Goal: Navigation & Orientation: Find specific page/section

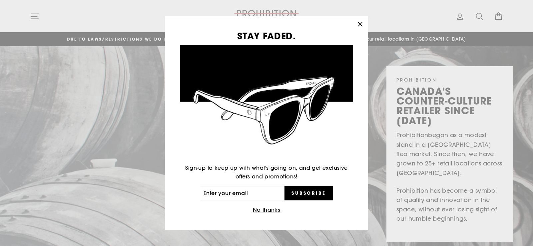
click at [358, 25] on icon "button" at bounding box center [359, 24] width 9 height 9
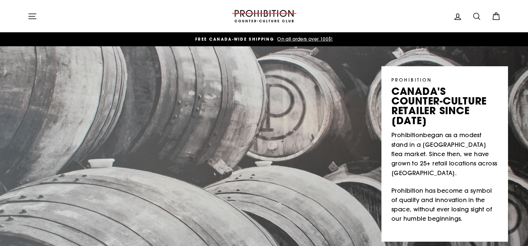
click at [32, 16] on icon "button" at bounding box center [32, 16] width 7 height 5
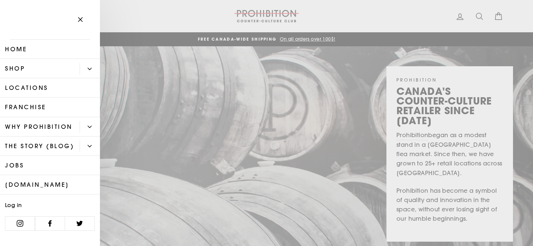
click at [40, 72] on link "Shop" at bounding box center [40, 68] width 80 height 19
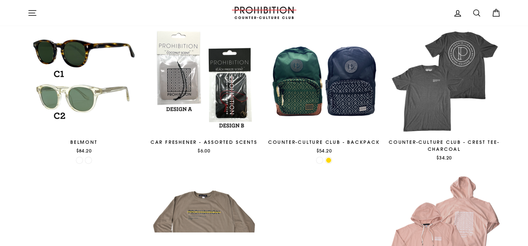
scroll to position [78, 0]
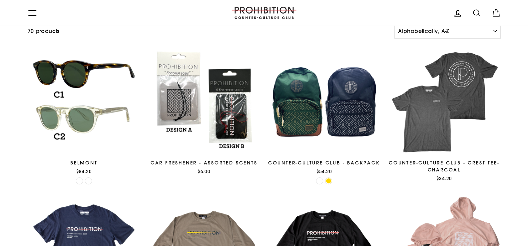
click at [31, 15] on icon "button" at bounding box center [32, 12] width 9 height 9
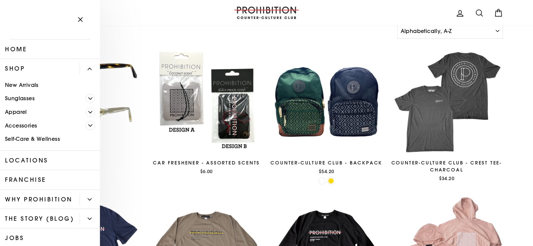
click at [88, 70] on icon "Primary" at bounding box center [90, 69] width 4 height 4
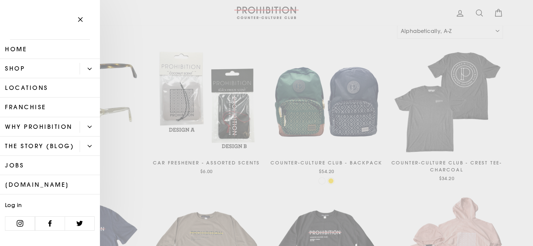
click at [88, 127] on icon "Primary" at bounding box center [90, 127] width 4 height 4
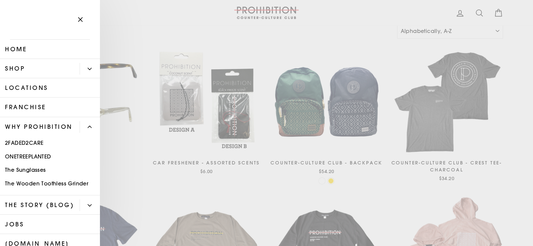
click at [88, 128] on icon "Primary" at bounding box center [90, 127] width 4 height 2
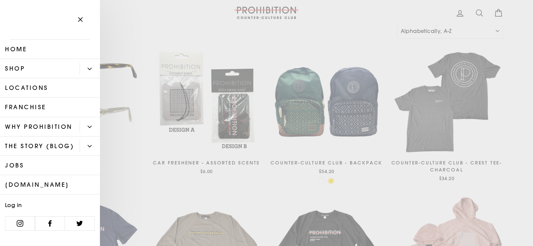
click at [81, 18] on icon "button" at bounding box center [80, 19] width 9 height 9
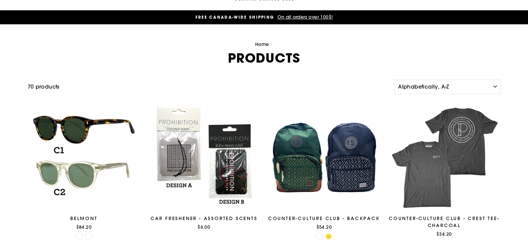
scroll to position [0, 0]
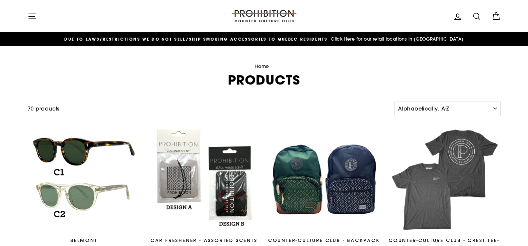
click at [382, 40] on span "Click Here for our retail locations in [GEOGRAPHIC_DATA]" at bounding box center [396, 39] width 134 height 6
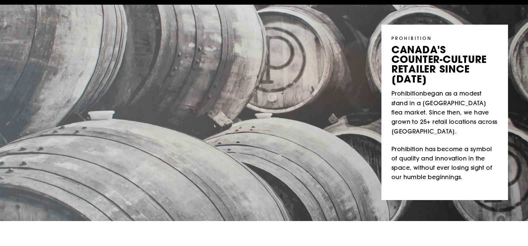
scroll to position [56, 0]
